Goal: Find specific page/section: Find specific page/section

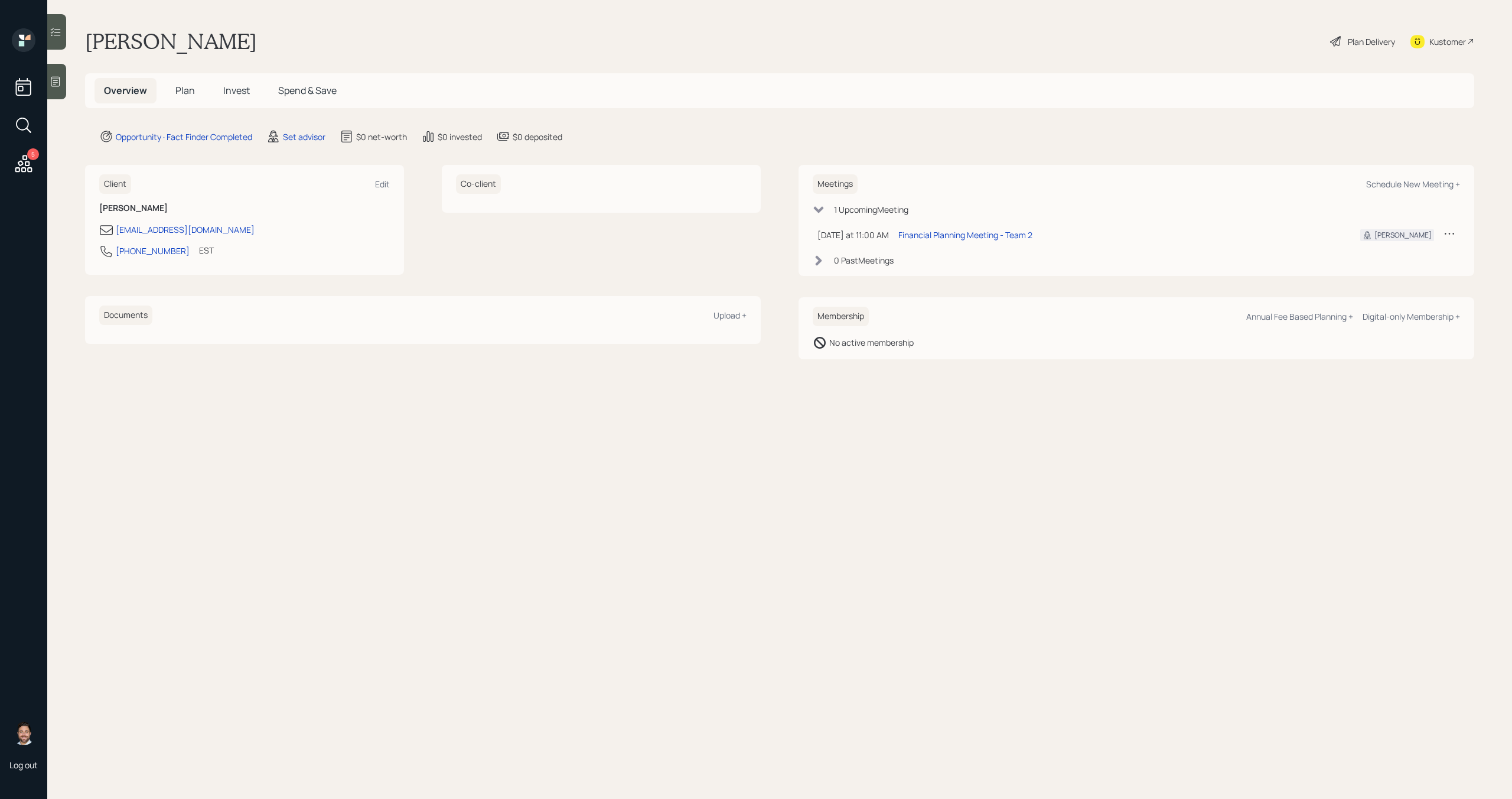
click at [1446, 234] on icon at bounding box center [1449, 233] width 12 height 12
click at [1387, 268] on div "Cancel" at bounding box center [1412, 268] width 85 height 12
